Goal: Find contact information: Find contact information

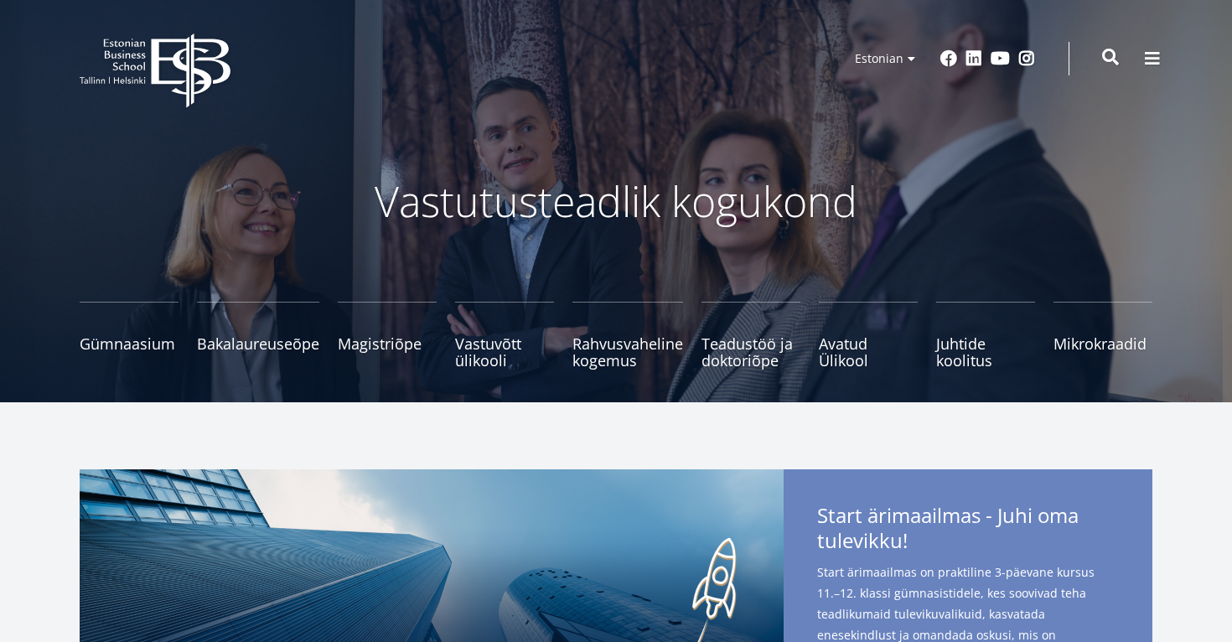
click at [1113, 61] on span at bounding box center [1110, 57] width 17 height 17
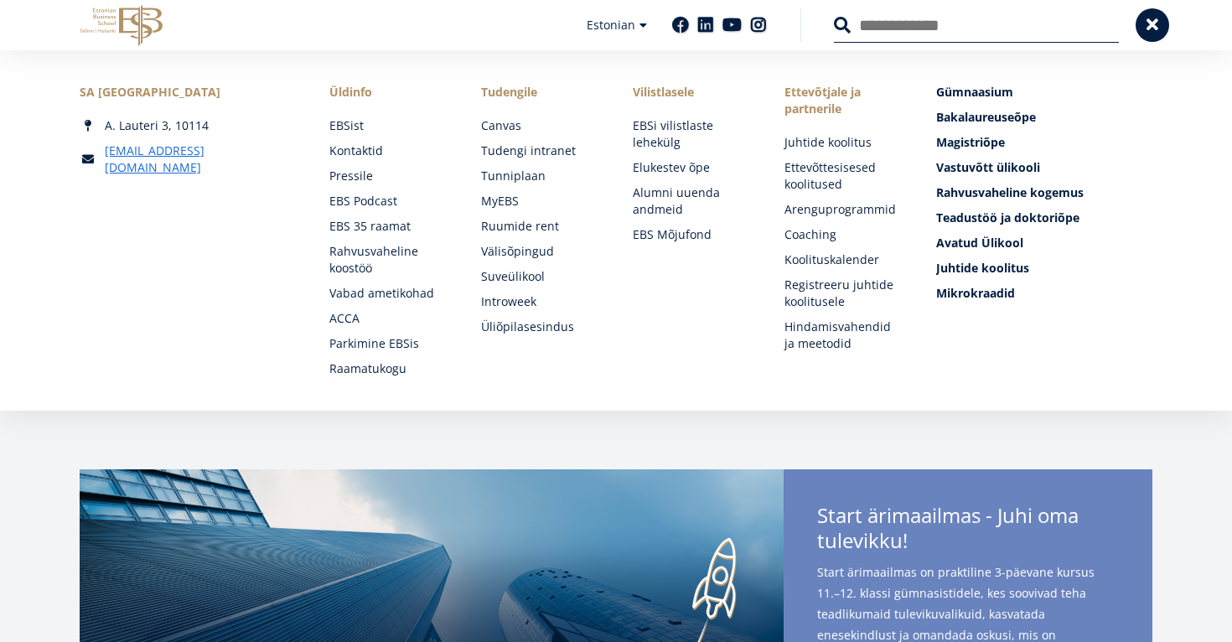
click at [973, 26] on input "Otsing" at bounding box center [976, 25] width 285 height 35
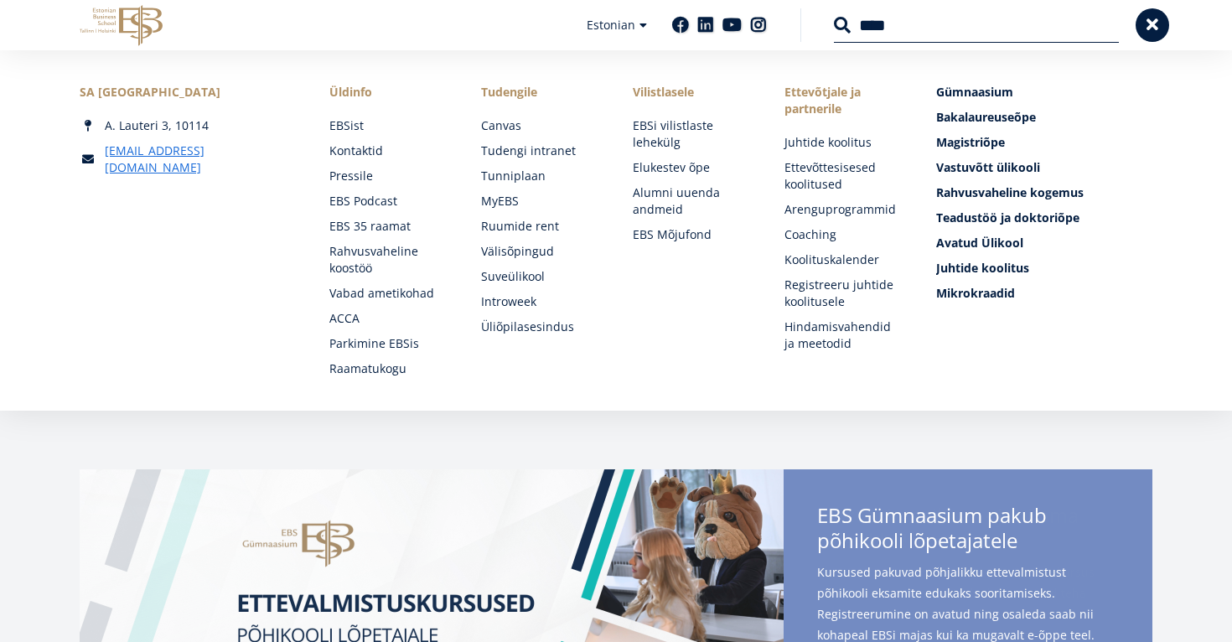
type input "****"
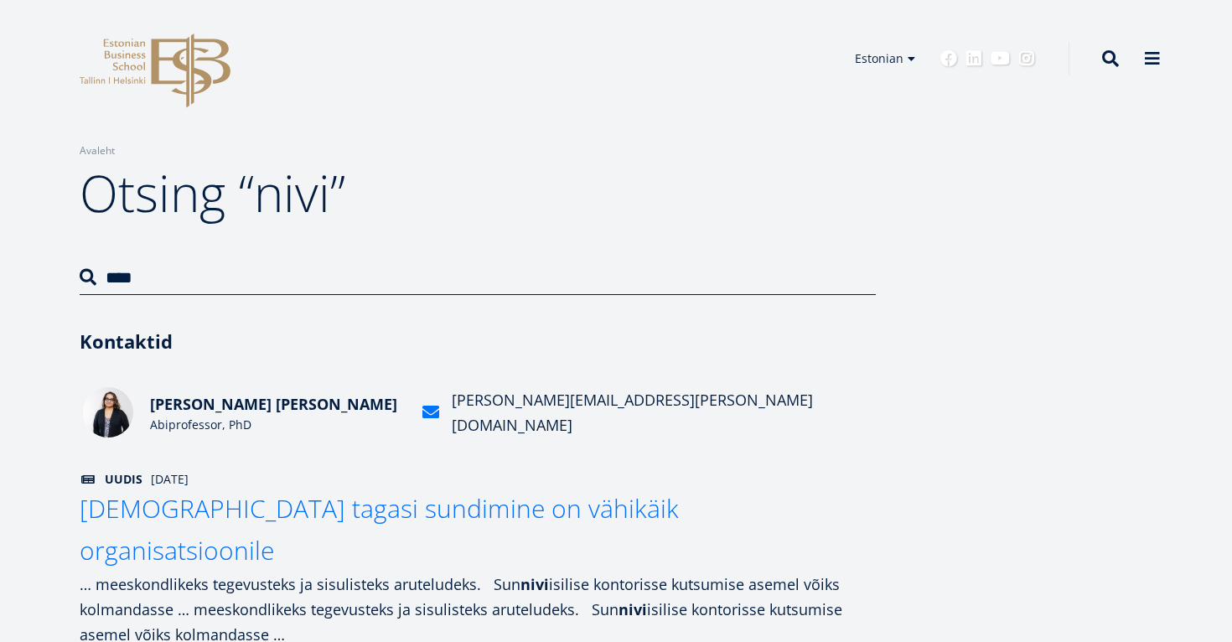
click at [194, 411] on span "Niveditha Prabakaran Pankova" at bounding box center [273, 404] width 247 height 20
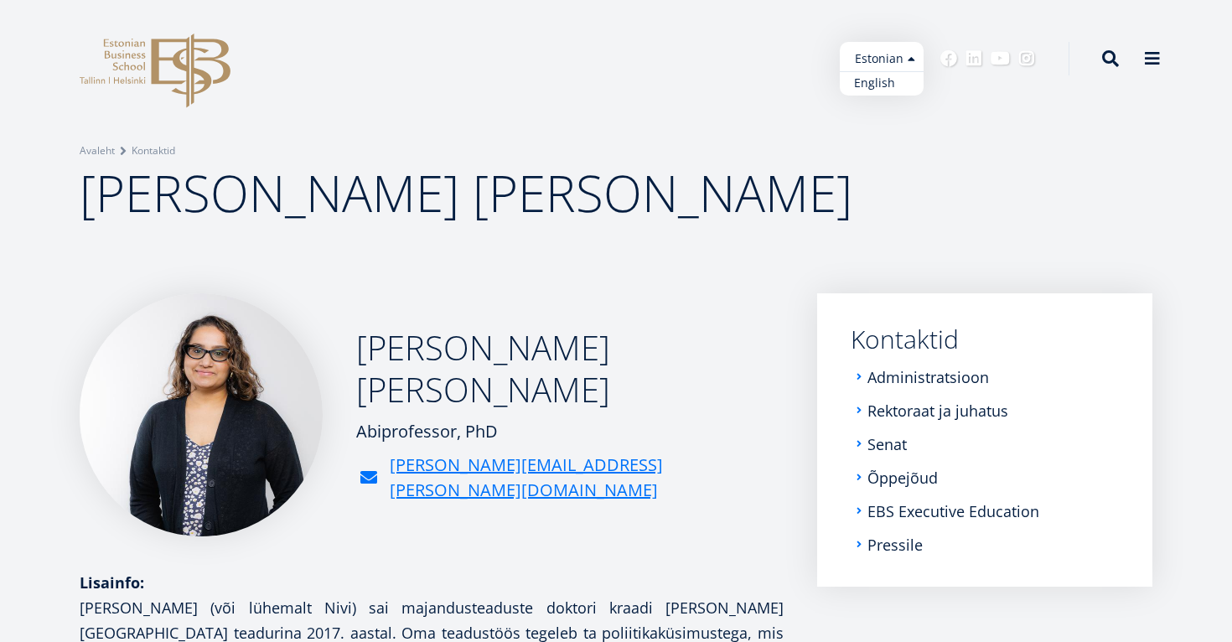
click at [885, 82] on link "English" at bounding box center [882, 83] width 84 height 24
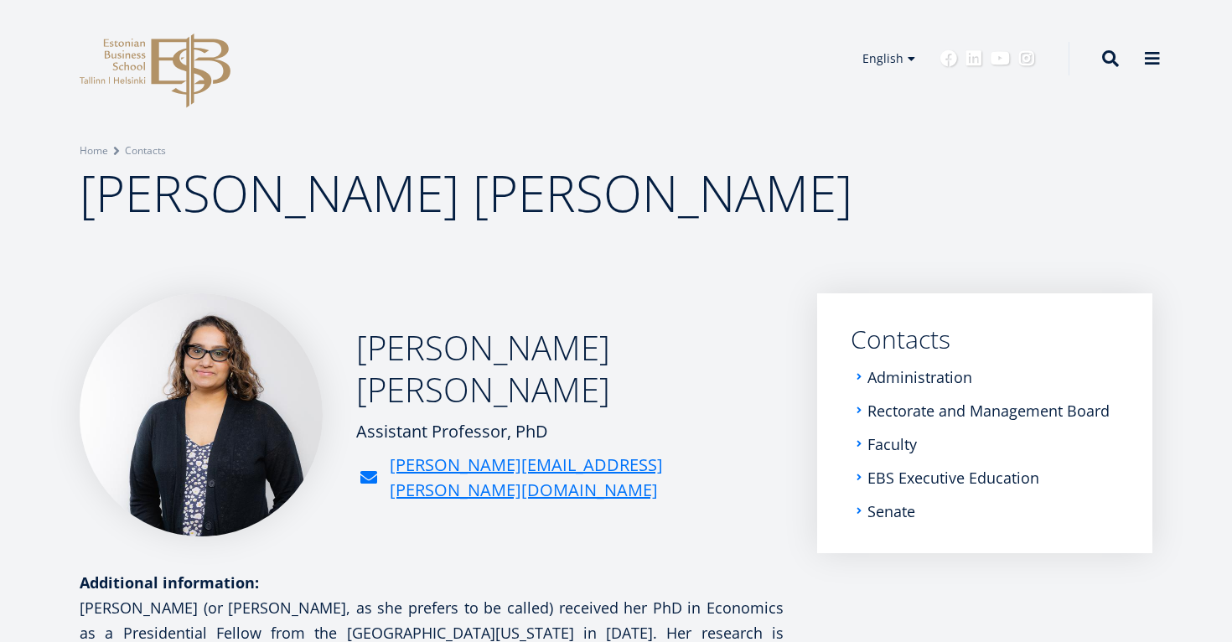
drag, startPoint x: 360, startPoint y: 356, endPoint x: 477, endPoint y: 390, distance: 121.2
click at [477, 390] on h2 "[PERSON_NAME] [PERSON_NAME]" at bounding box center [569, 369] width 427 height 84
copy h2 "[PERSON_NAME] [PERSON_NAME]"
